Goal: Task Accomplishment & Management: Complete application form

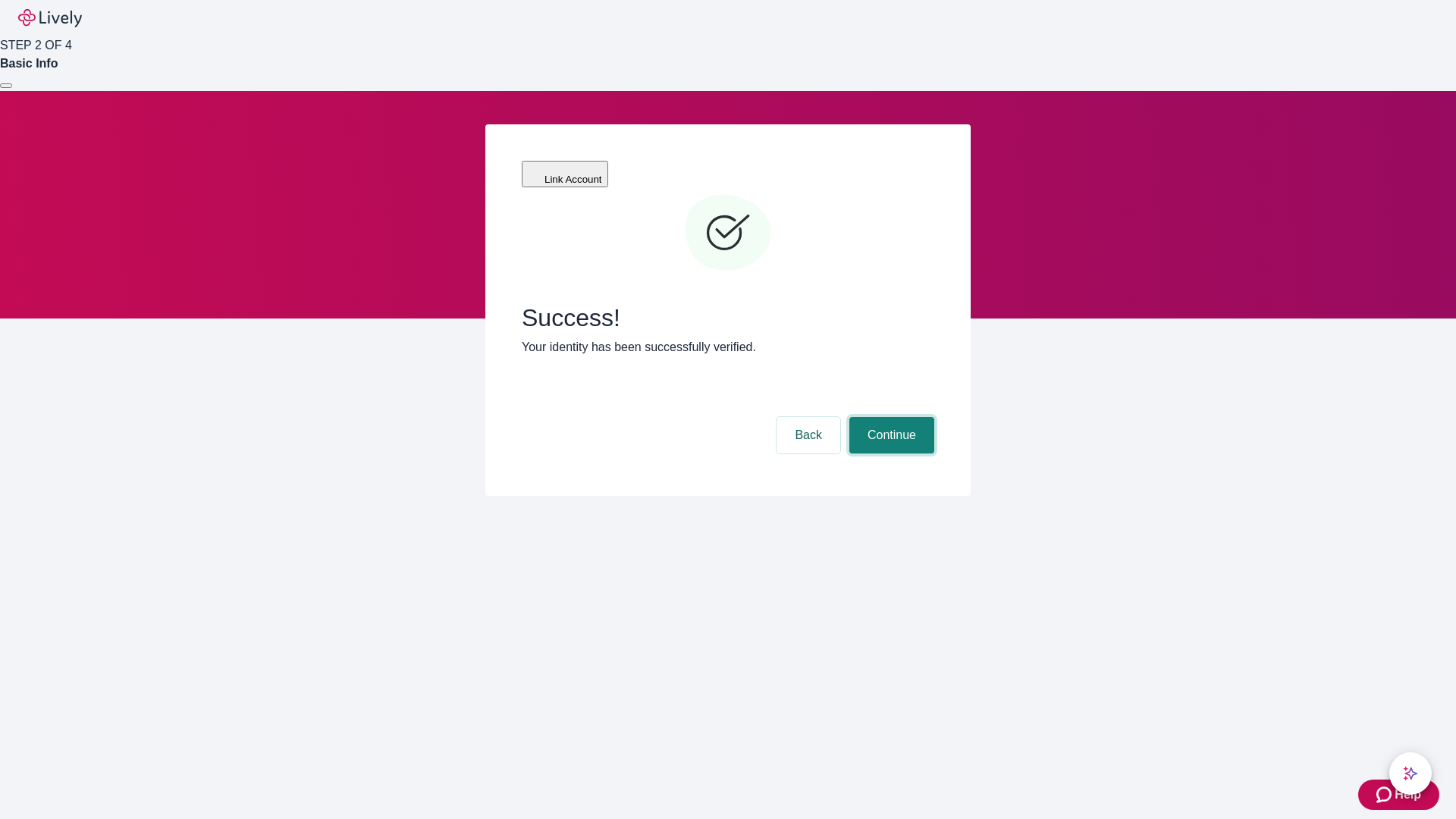
click at [889, 417] on button "Continue" at bounding box center [892, 435] width 85 height 36
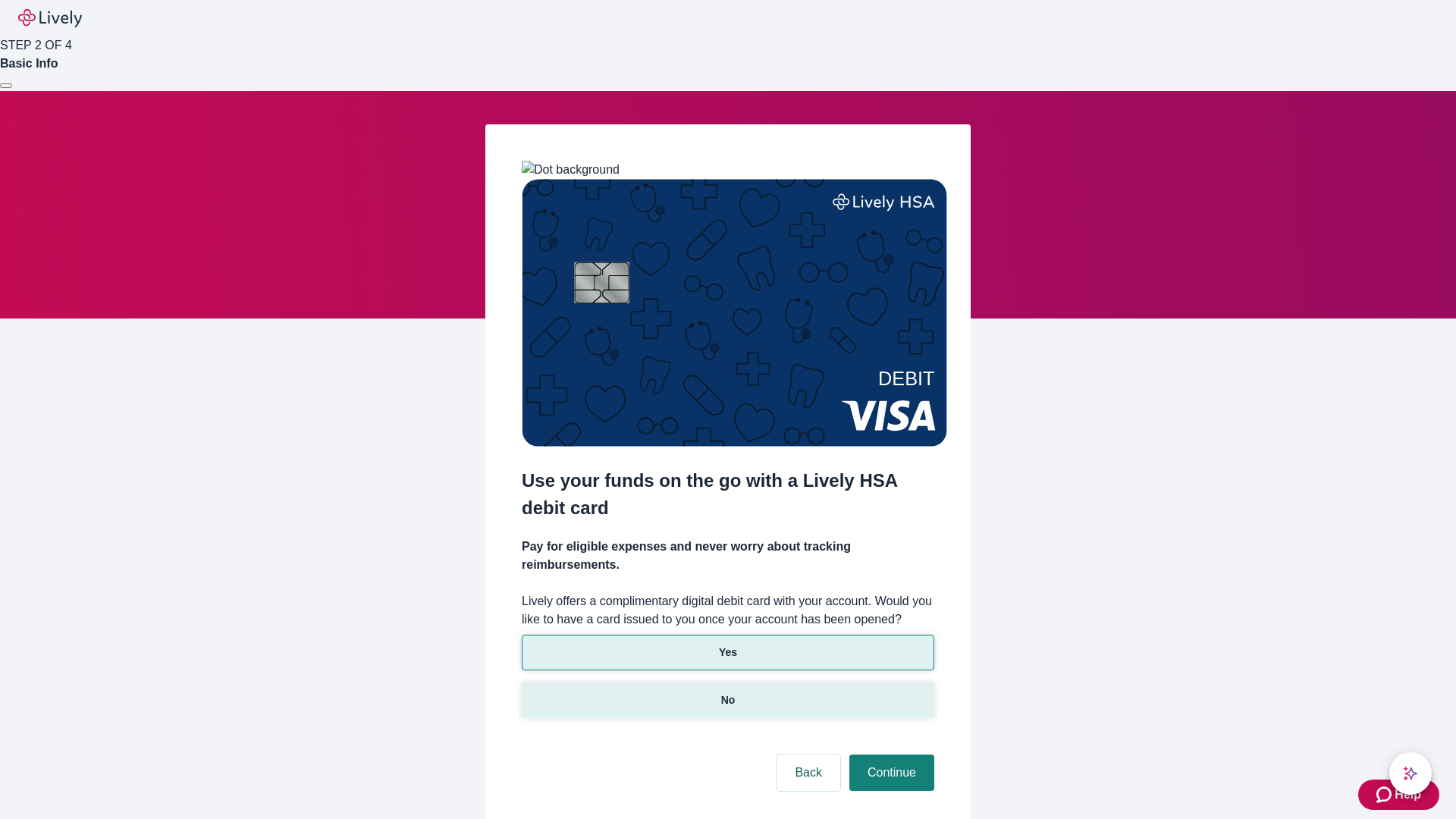
click at [727, 693] on p "No" at bounding box center [728, 701] width 14 height 16
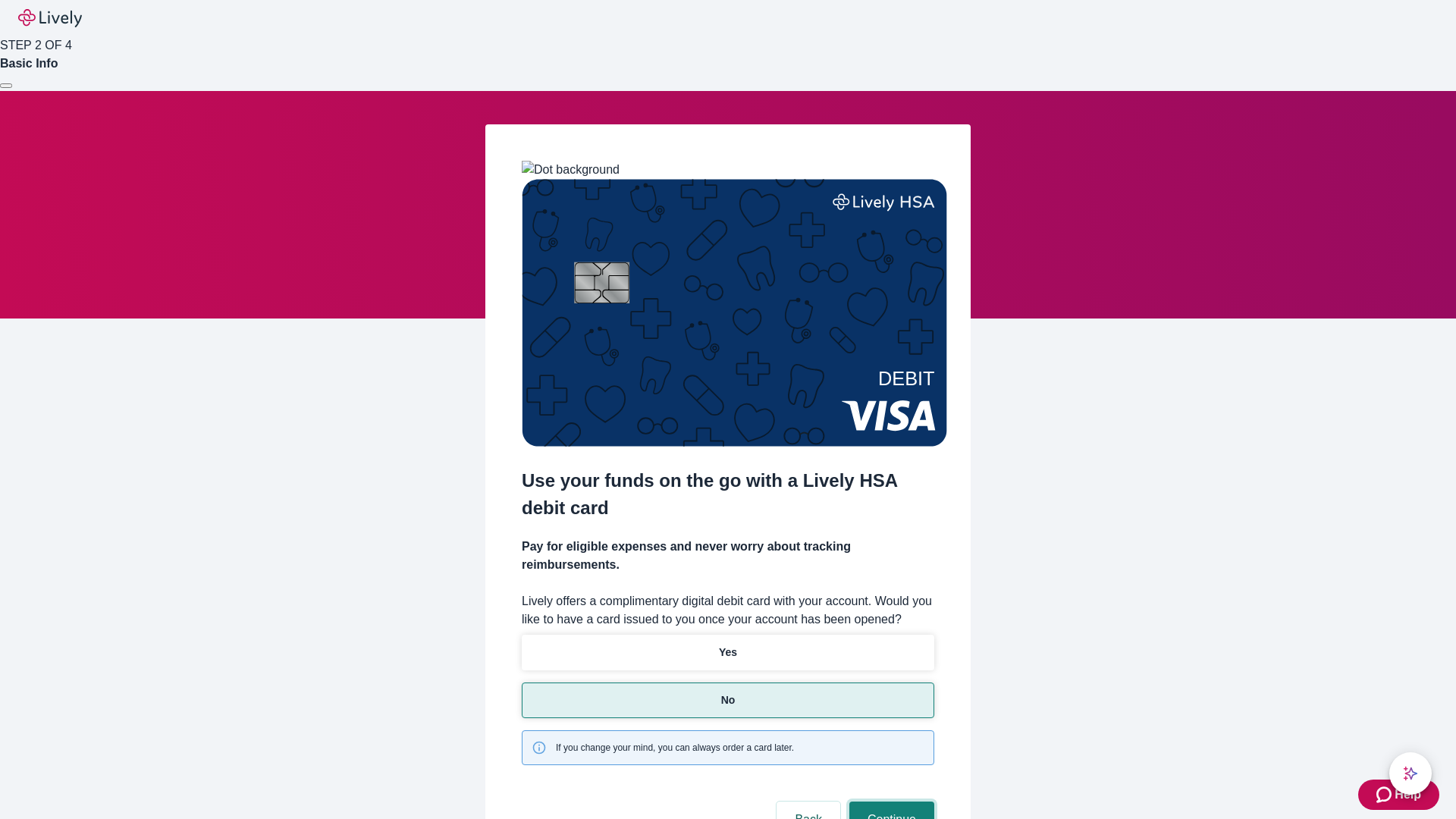
click at [889, 802] on button "Continue" at bounding box center [892, 820] width 85 height 36
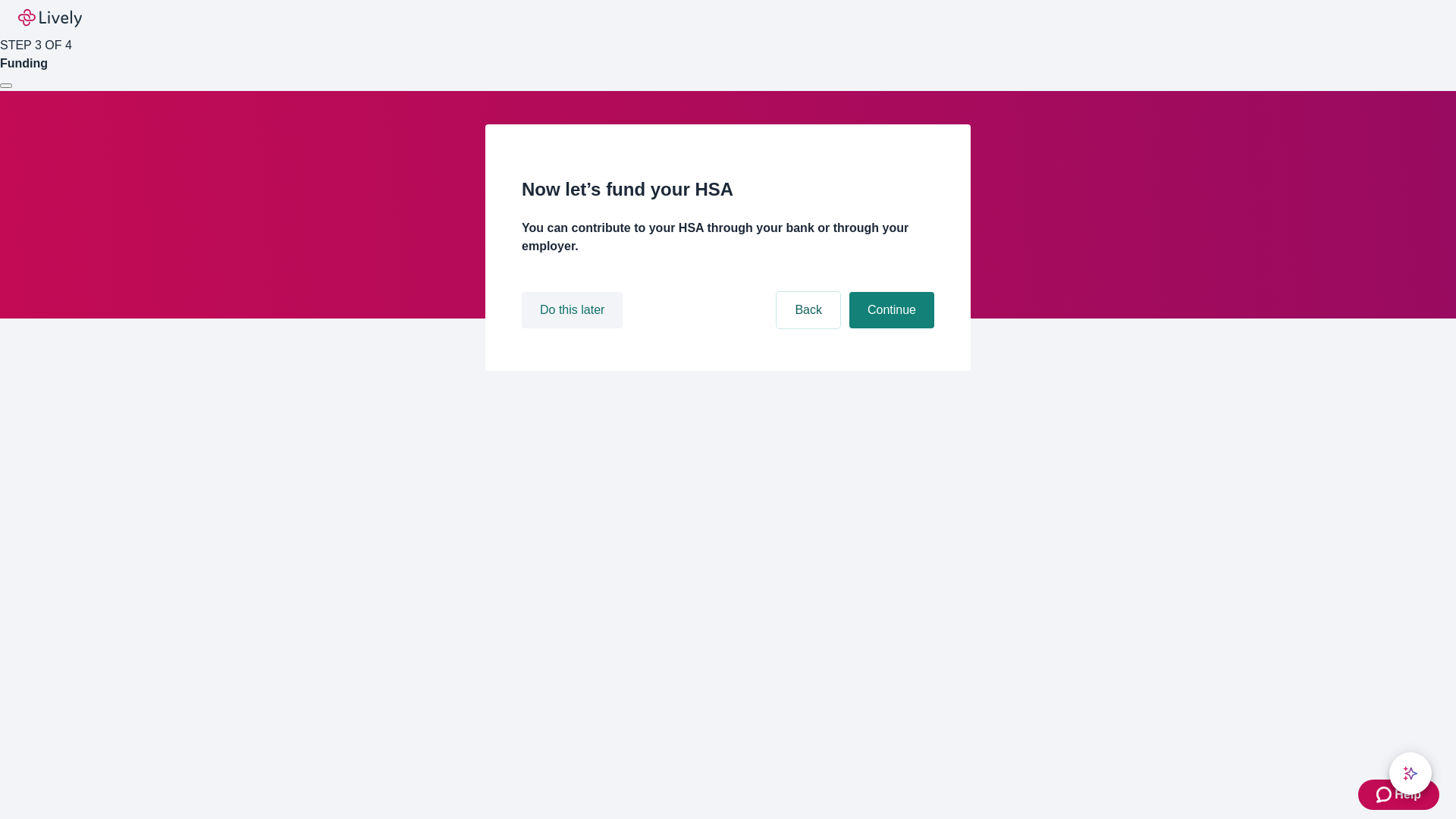
click at [574, 329] on button "Do this later" at bounding box center [572, 310] width 101 height 36
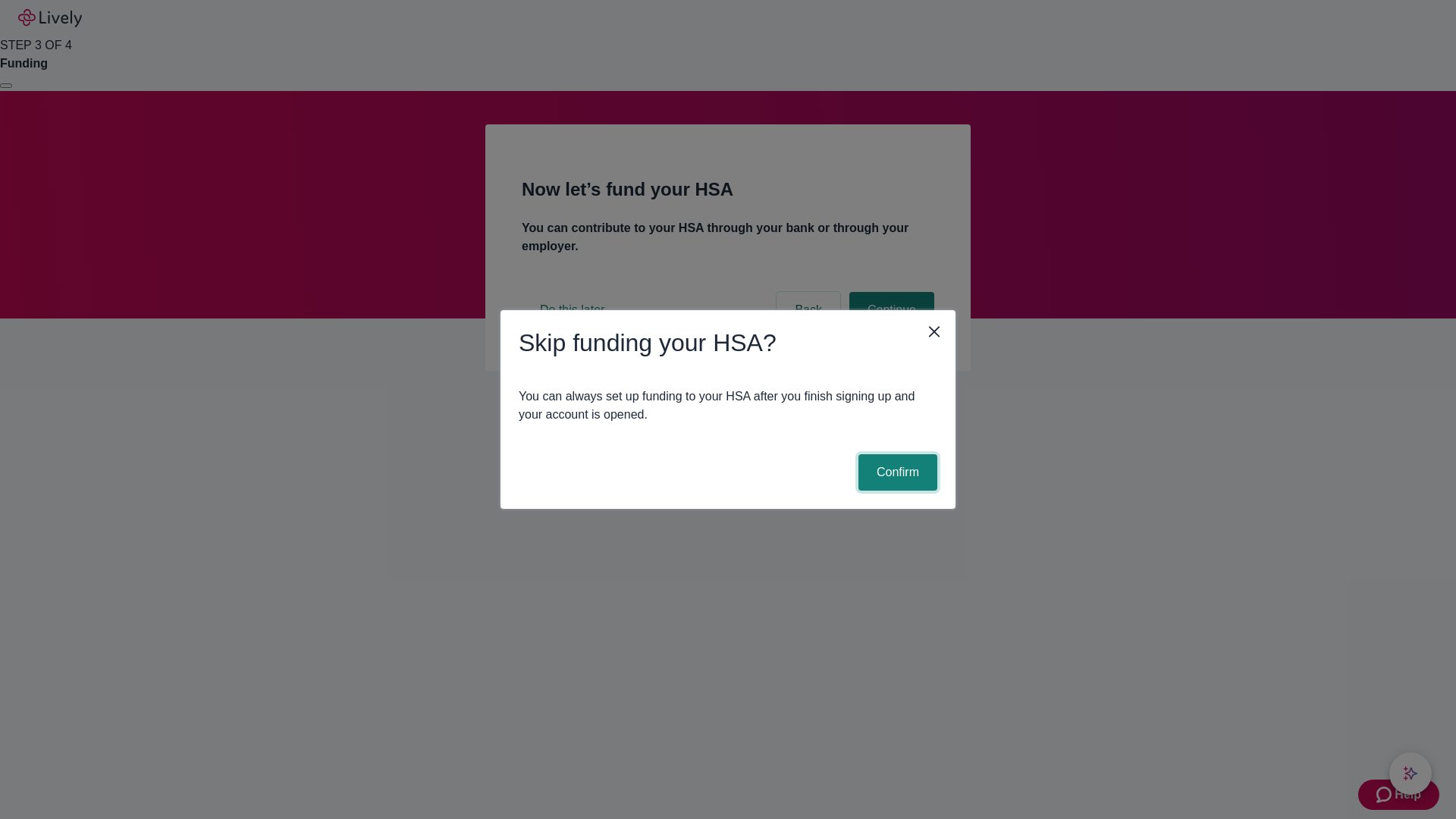
click at [895, 473] on button "Confirm" at bounding box center [897, 472] width 79 height 36
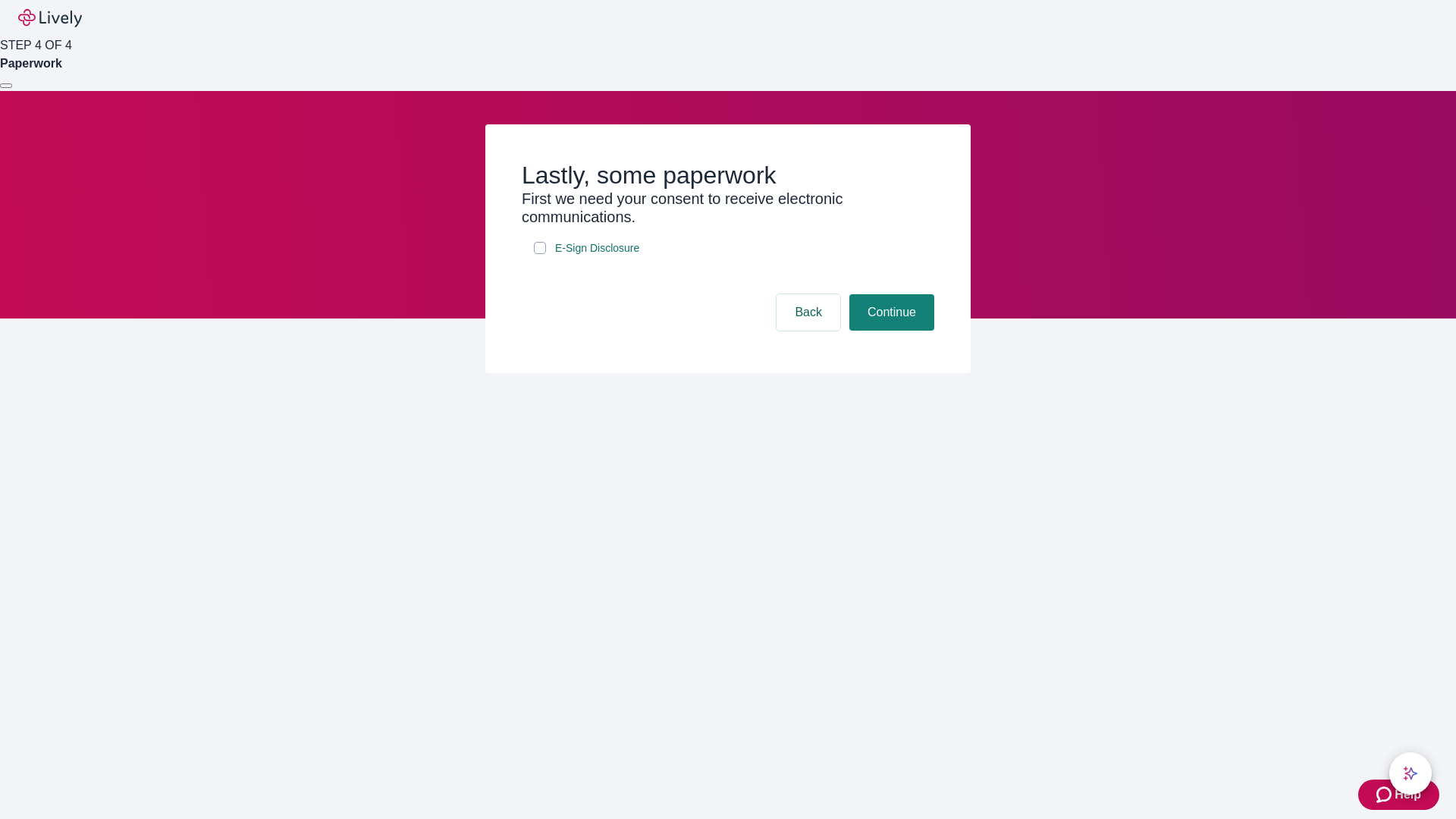
click at [539, 254] on input "E-Sign Disclosure" at bounding box center [539, 248] width 12 height 12
checkbox input "true"
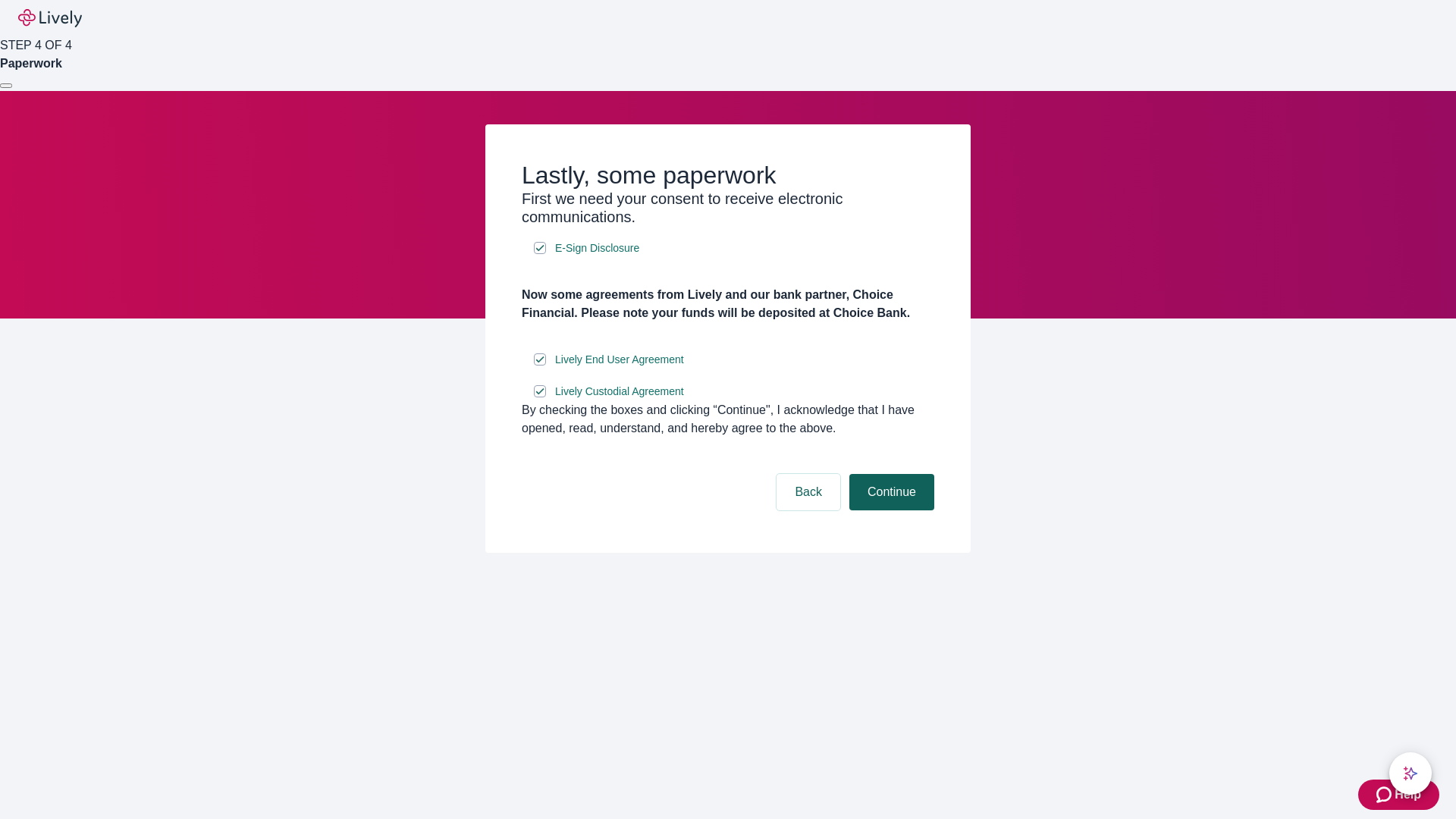
click at [889, 511] on button "Continue" at bounding box center [892, 492] width 85 height 36
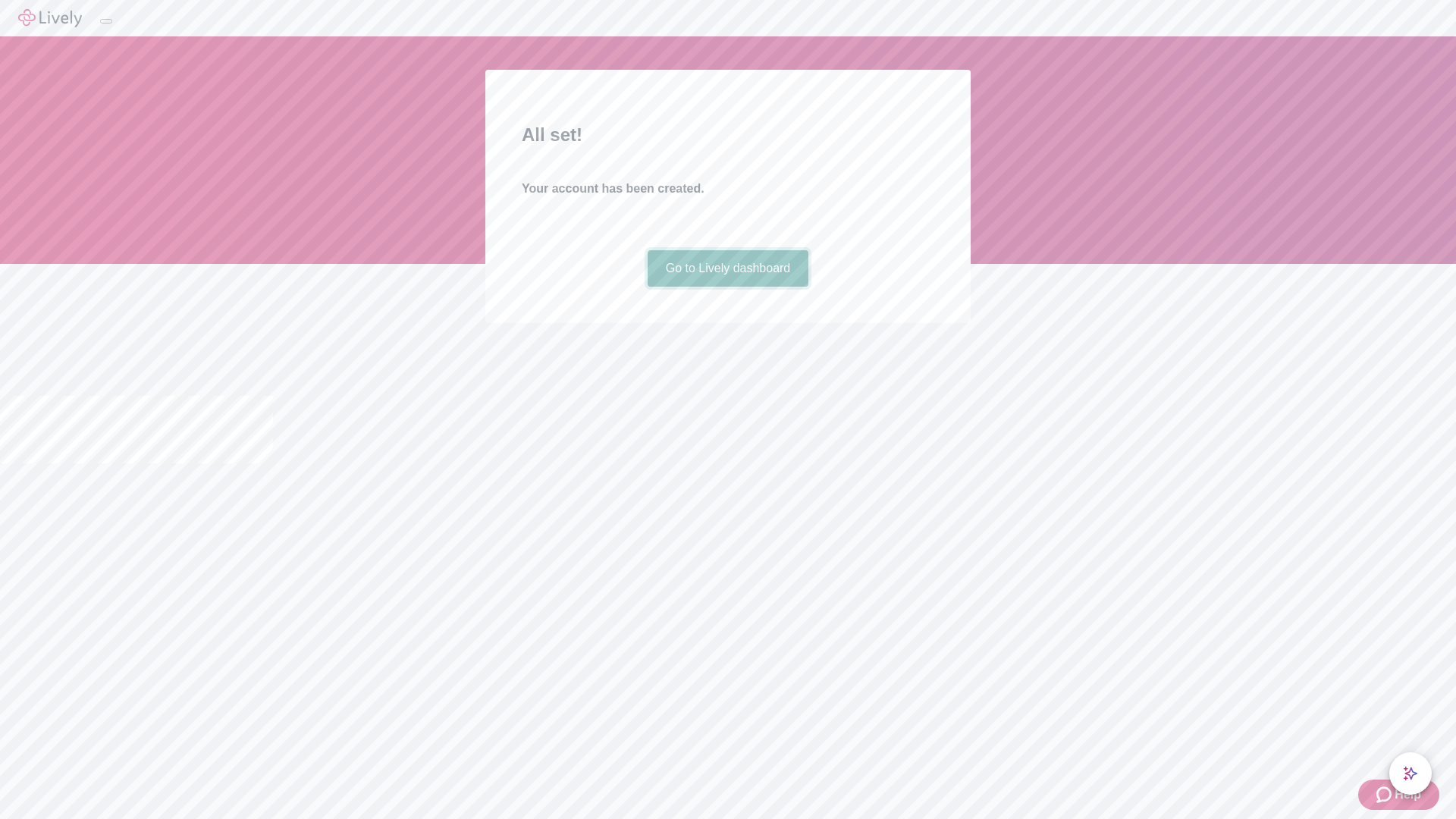
click at [727, 287] on link "Go to Lively dashboard" at bounding box center [728, 268] width 162 height 36
